Goal: Contribute content: Contribute content

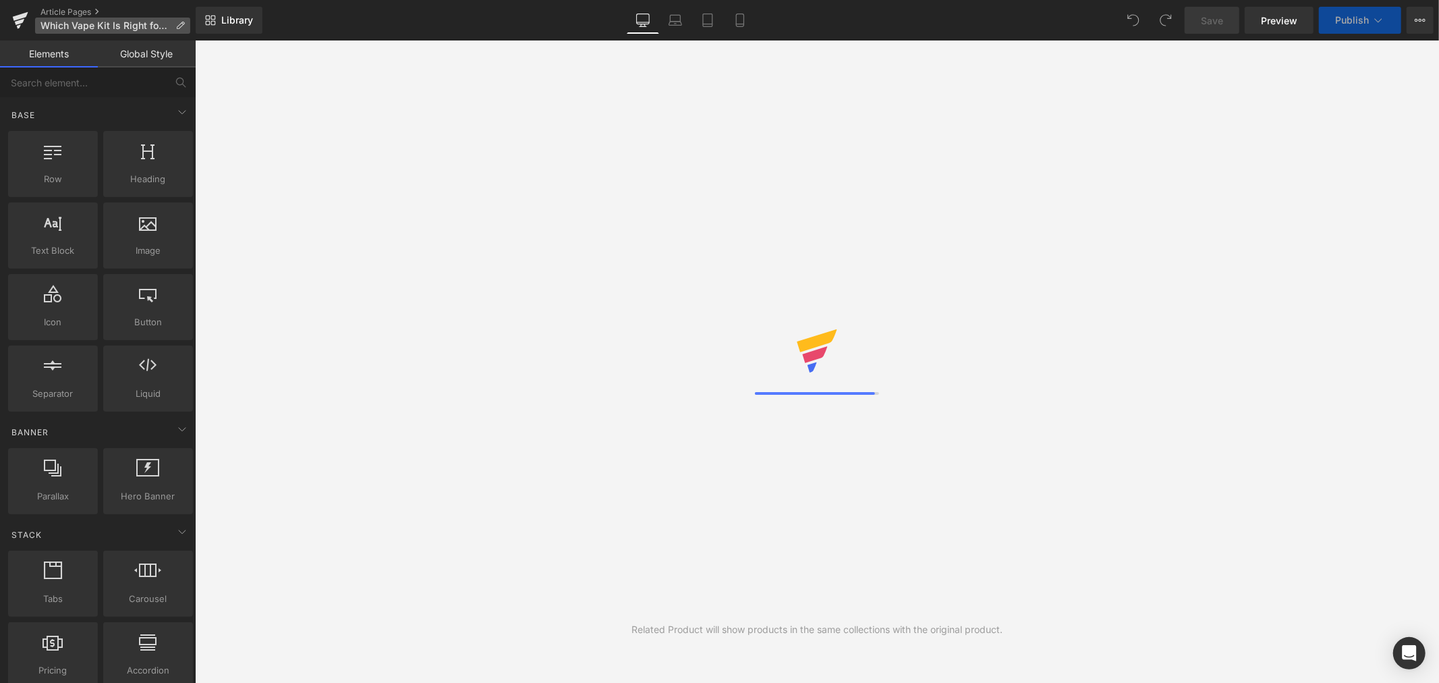
click at [179, 27] on icon at bounding box center [179, 25] width 9 height 9
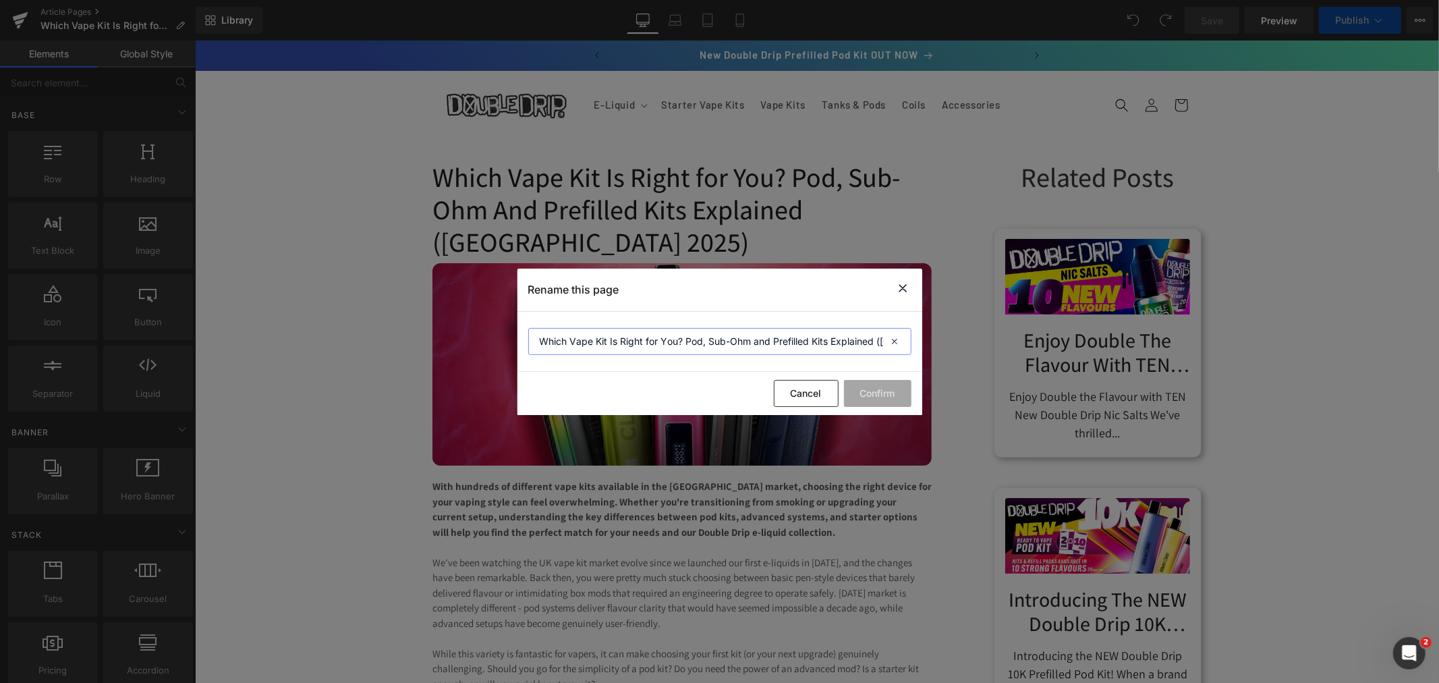
click at [862, 342] on input "Which Vape Kit Is Right for You? Pod, Sub-Ohm and Prefilled Kits Explained (UK …" at bounding box center [719, 341] width 383 height 27
click at [876, 341] on input "Which Vape Kit Is Right for You? Pod, Sub-Ohm and Prefilled Kits Explained (UK …" at bounding box center [719, 341] width 383 height 27
type input "Which Vape Kit Is Right for You? Pod, Sub-Ohm and Prefilled Kits Explained"
click at [885, 389] on button "Confirm" at bounding box center [877, 393] width 67 height 27
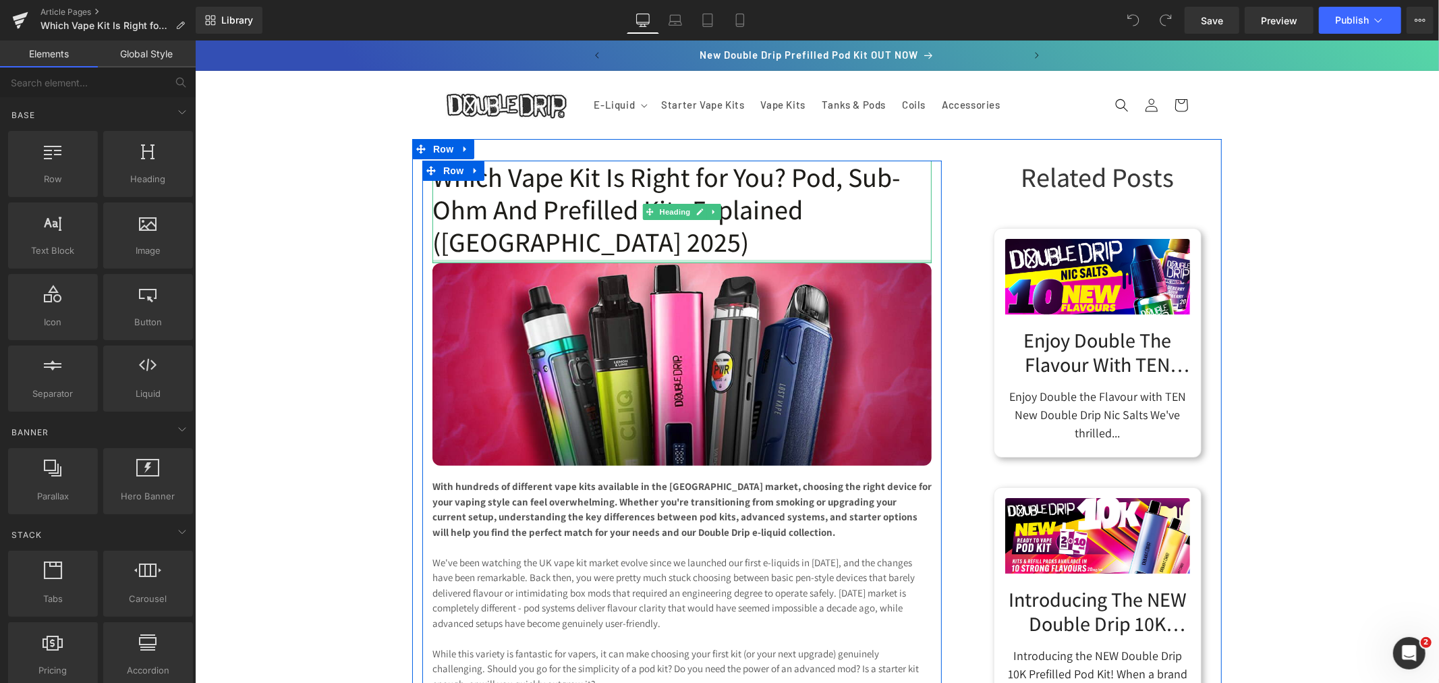
click at [880, 205] on h1 "Which Vape Kit Is Right for You? Pod, Sub-Ohm And Prefilled Kits Explained (UK …" at bounding box center [681, 208] width 499 height 97
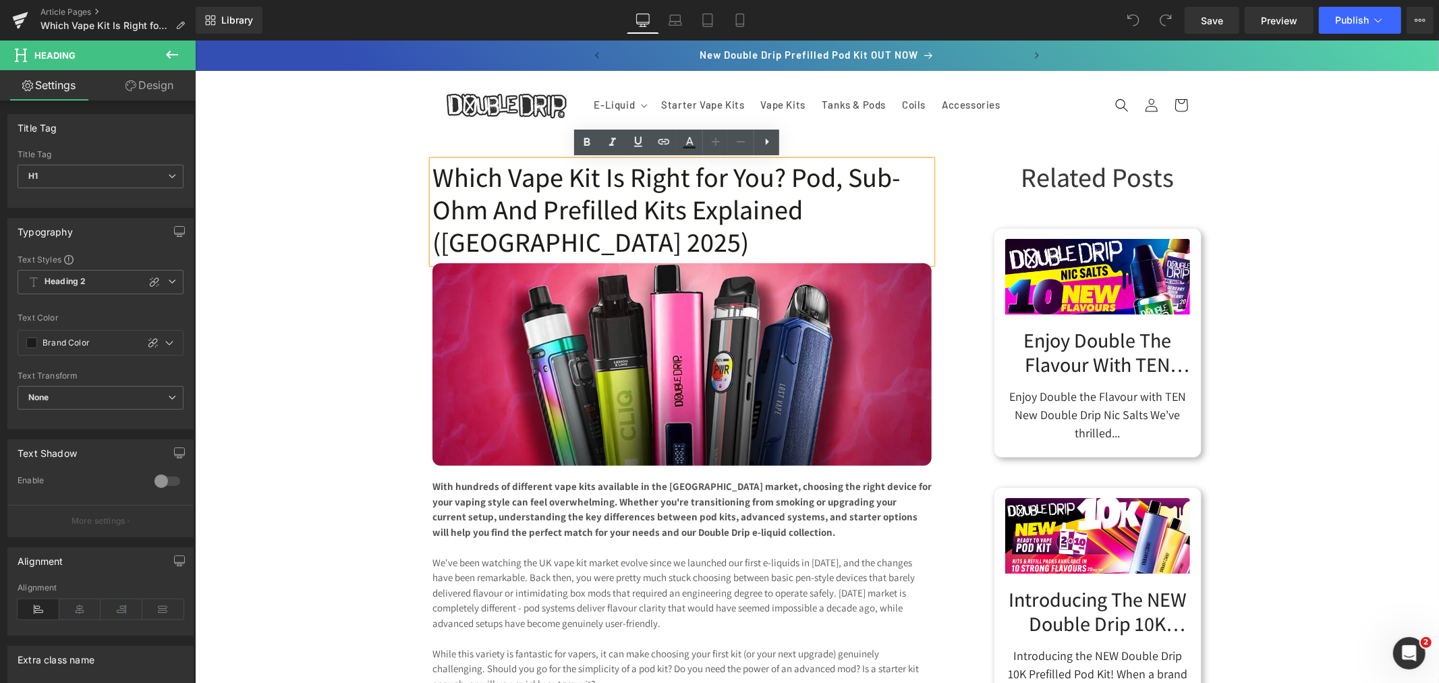
click at [795, 209] on h1 "Which Vape Kit Is Right for You? Pod, Sub-Ohm And Prefilled Kits Explained (UK …" at bounding box center [681, 208] width 499 height 97
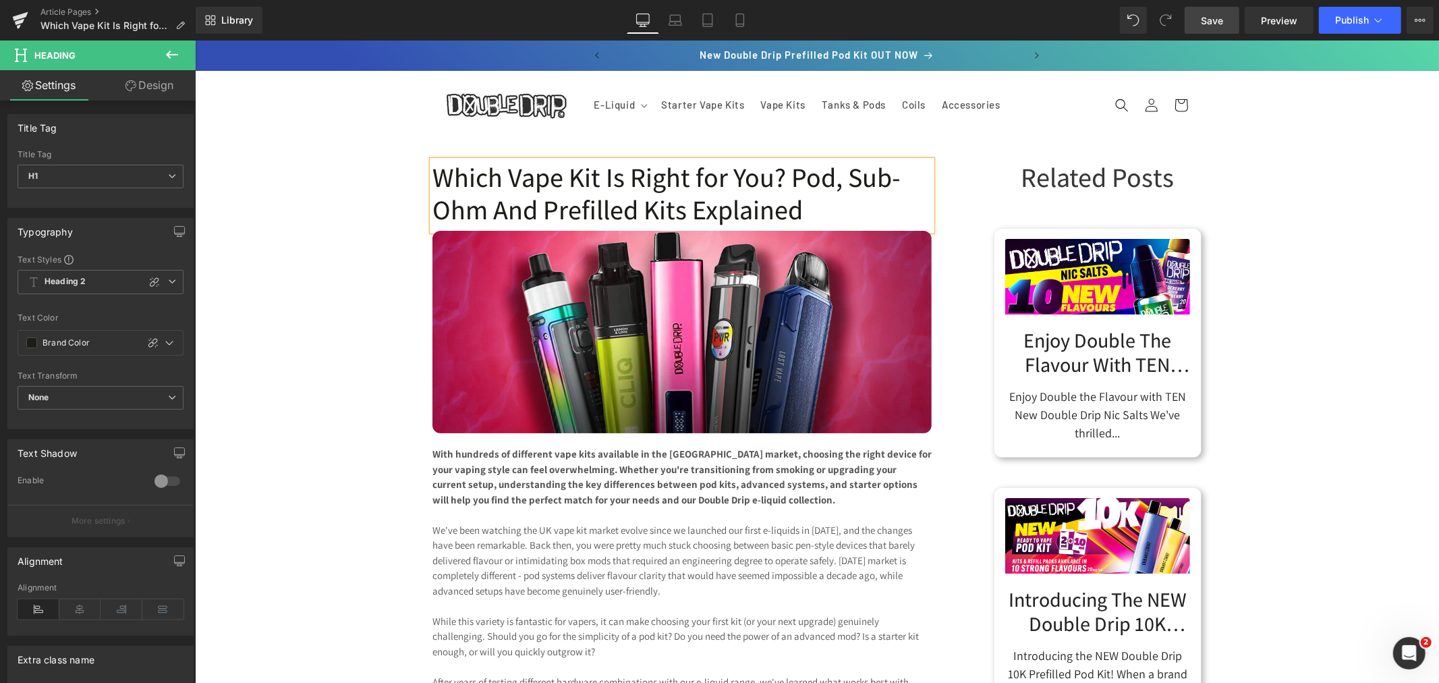
click at [1206, 23] on span "Save" at bounding box center [1212, 20] width 22 height 14
click at [1289, 16] on span "Preview" at bounding box center [1279, 20] width 36 height 14
click at [63, 9] on link "Article Pages" at bounding box center [117, 12] width 155 height 11
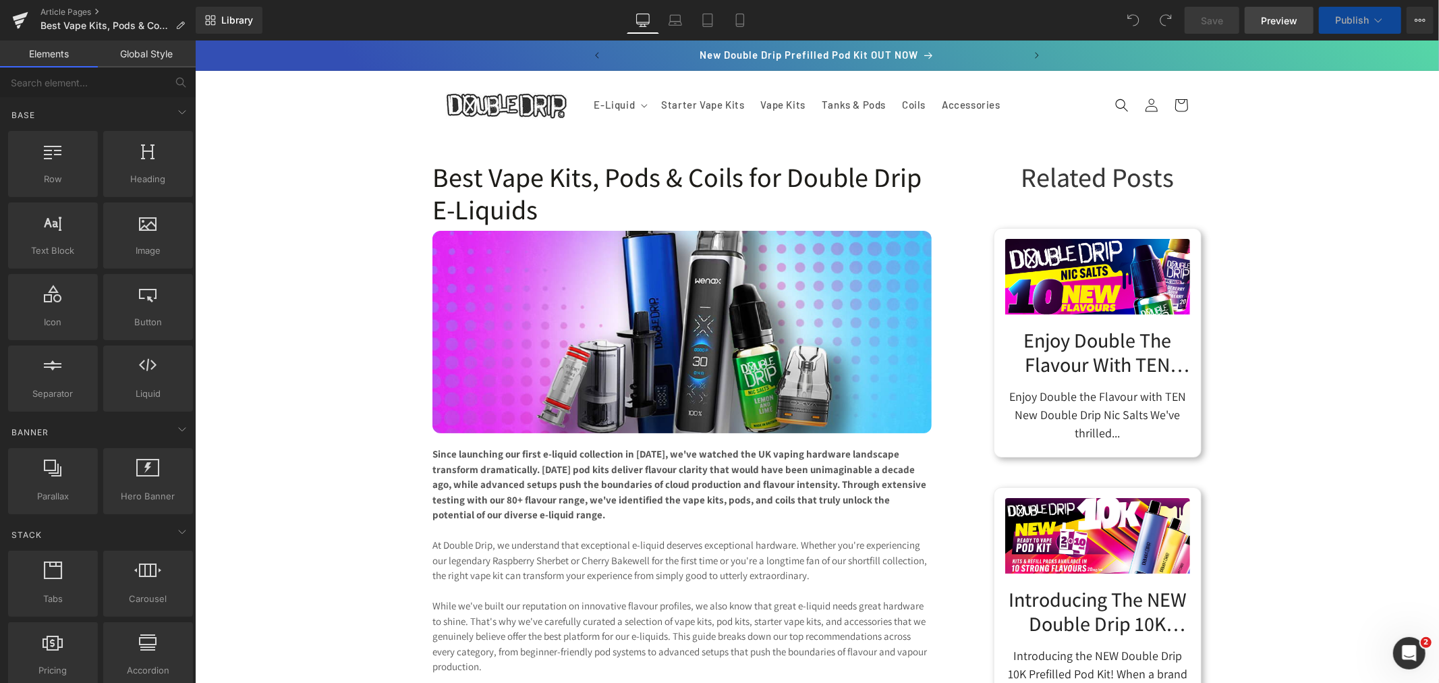
click at [1290, 22] on span "Preview" at bounding box center [1279, 20] width 36 height 14
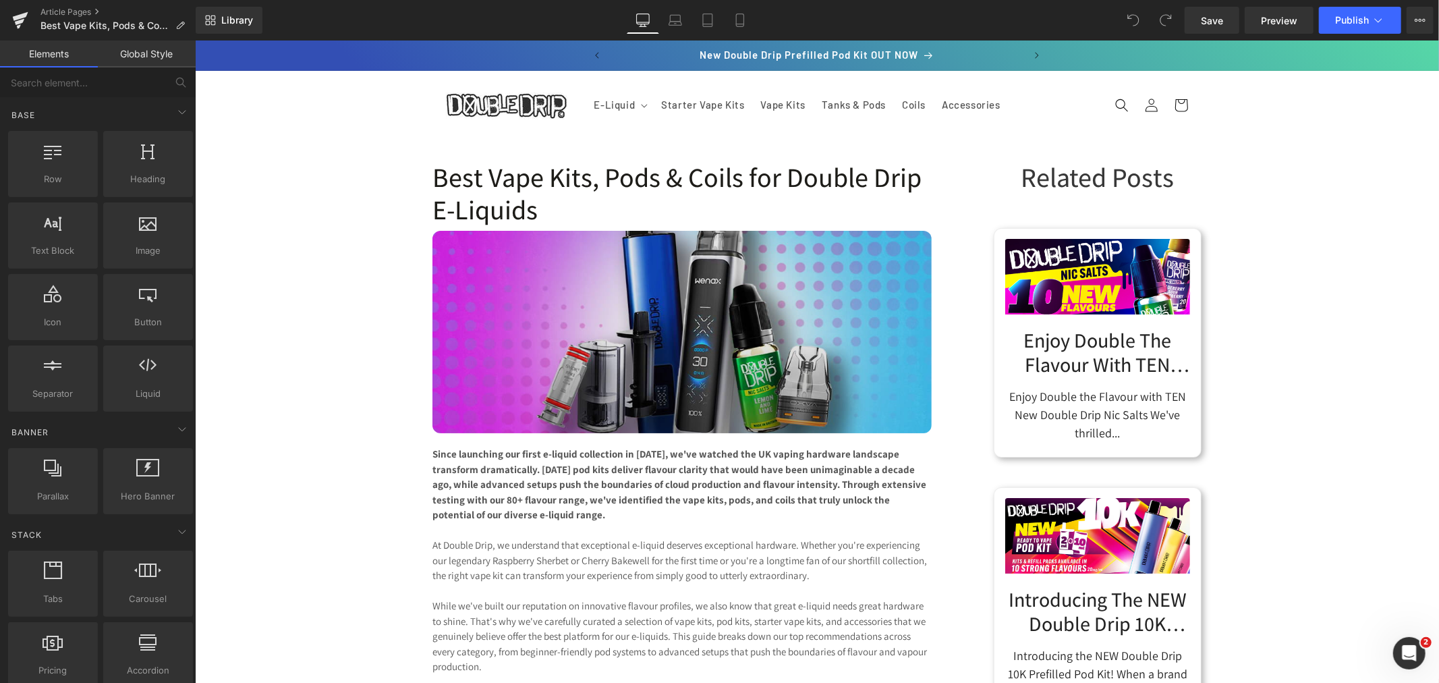
drag, startPoint x: 681, startPoint y: 326, endPoint x: 464, endPoint y: 324, distance: 216.6
click at [681, 326] on span "Image" at bounding box center [681, 331] width 28 height 16
click at [556, 292] on img at bounding box center [681, 331] width 499 height 202
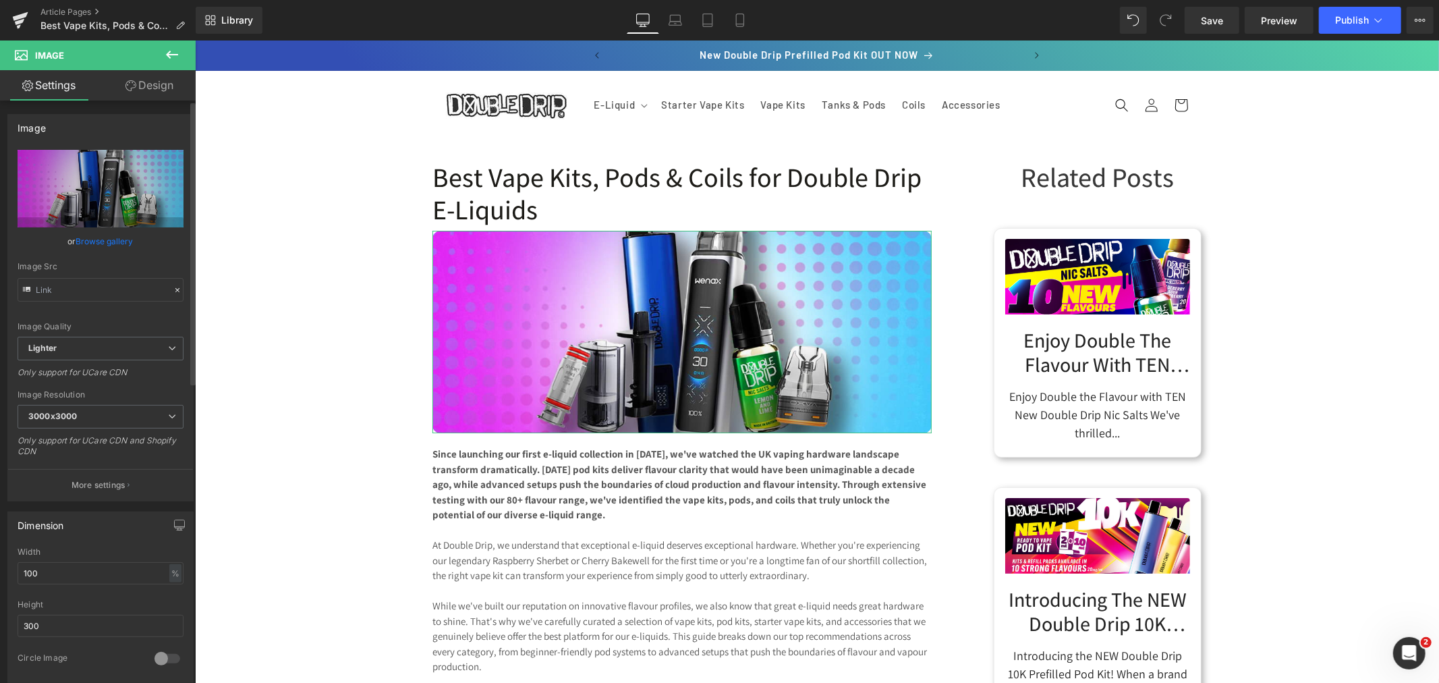
click at [105, 237] on link "Browse gallery" at bounding box center [104, 241] width 57 height 24
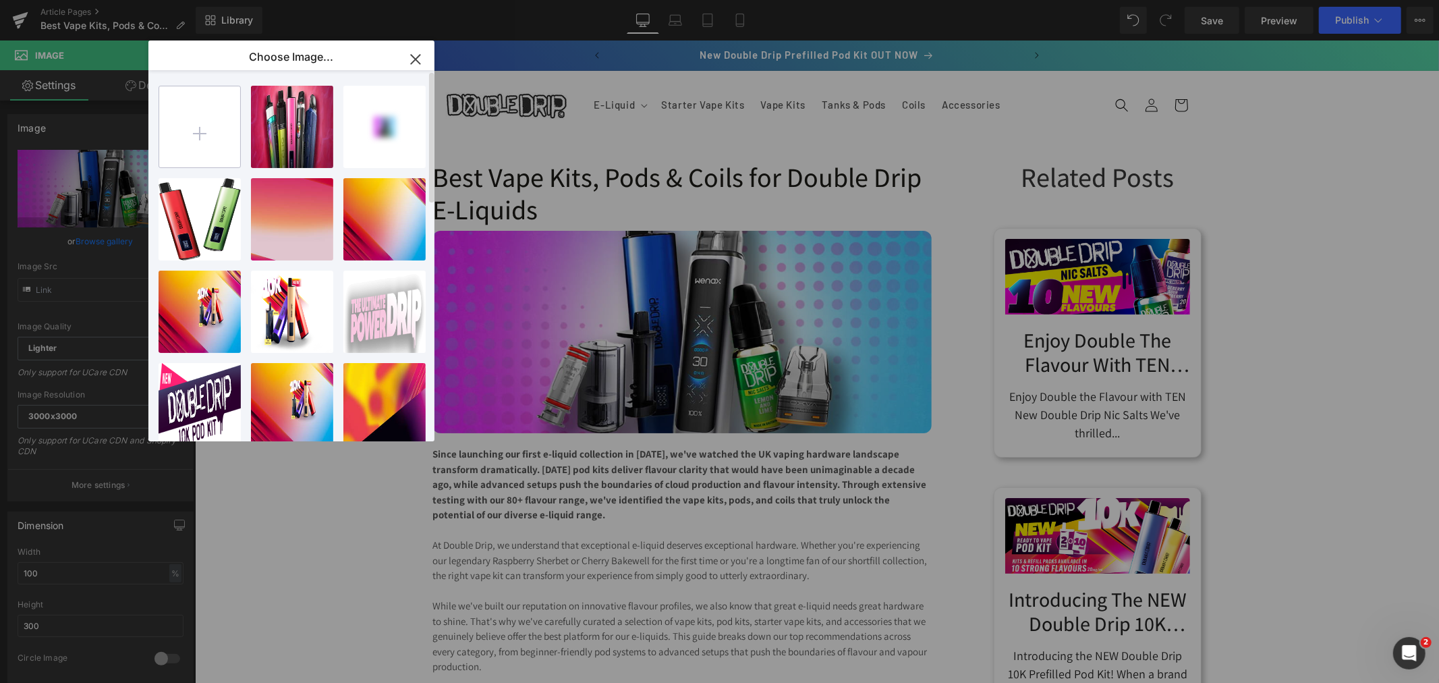
click at [200, 133] on input "file" at bounding box center [199, 126] width 81 height 81
type input "C:\fakepath\Best-Vape-Kits,-Pods-&-Coils-for-Double-Drip-E-Liquids.jpg"
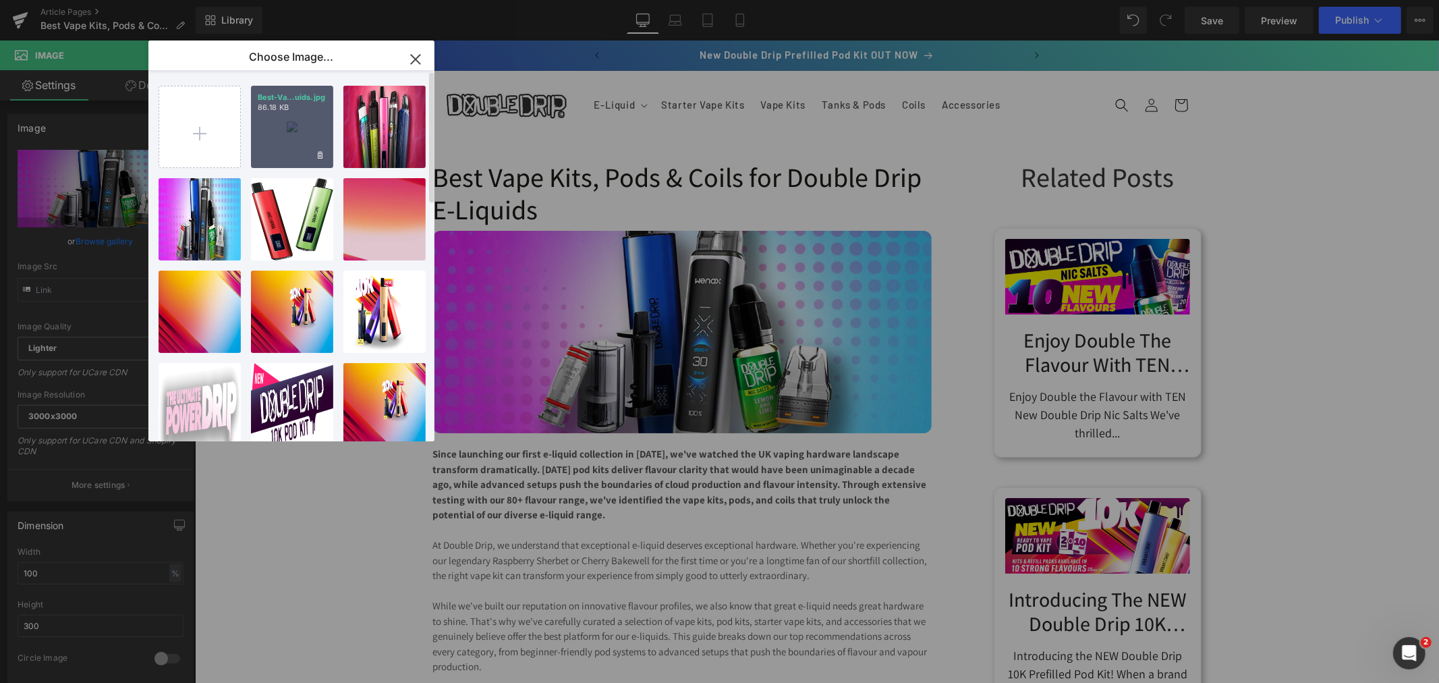
click at [281, 119] on div "Best-Va...uids.jpg 86.18 KB" at bounding box center [292, 127] width 82 height 82
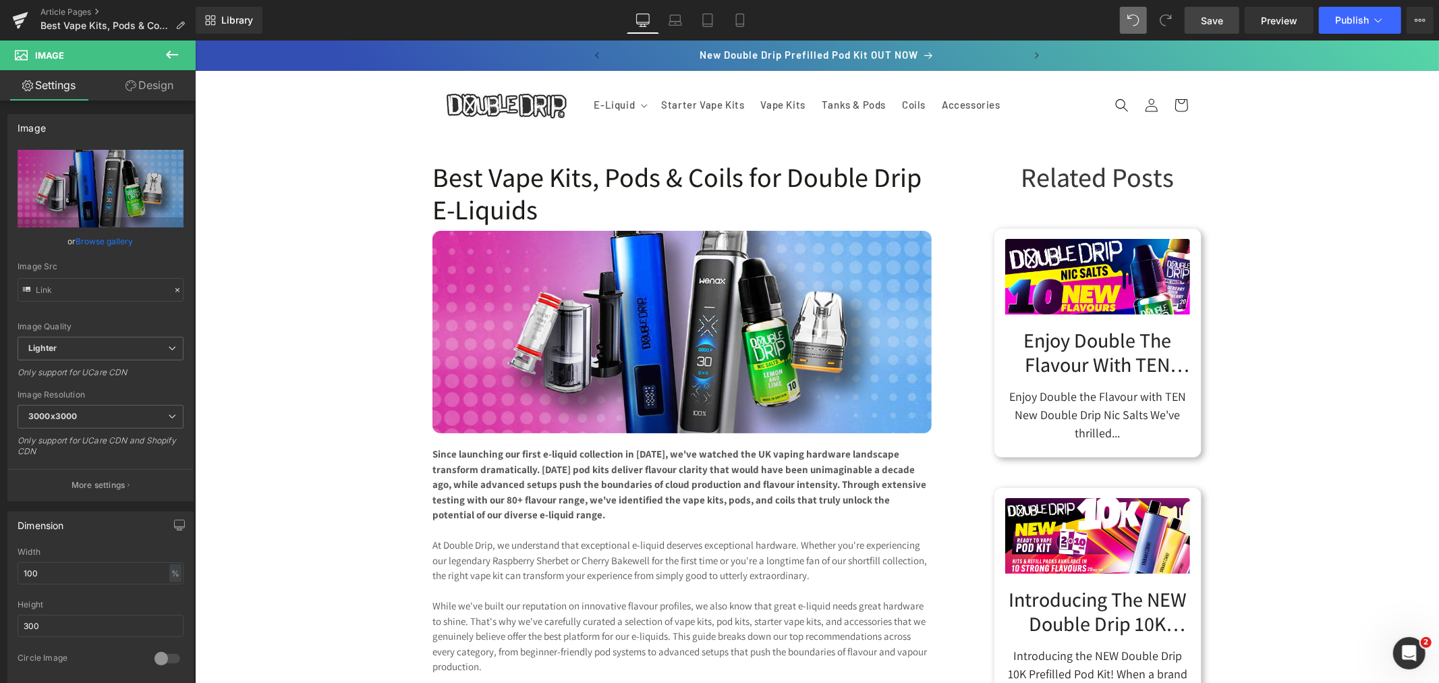
click at [1225, 19] on link "Save" at bounding box center [1212, 20] width 55 height 27
drag, startPoint x: 1544, startPoint y: 63, endPoint x: 1328, endPoint y: 198, distance: 254.8
click at [61, 12] on link "Article Pages" at bounding box center [117, 12] width 155 height 11
